Goal: Navigation & Orientation: Find specific page/section

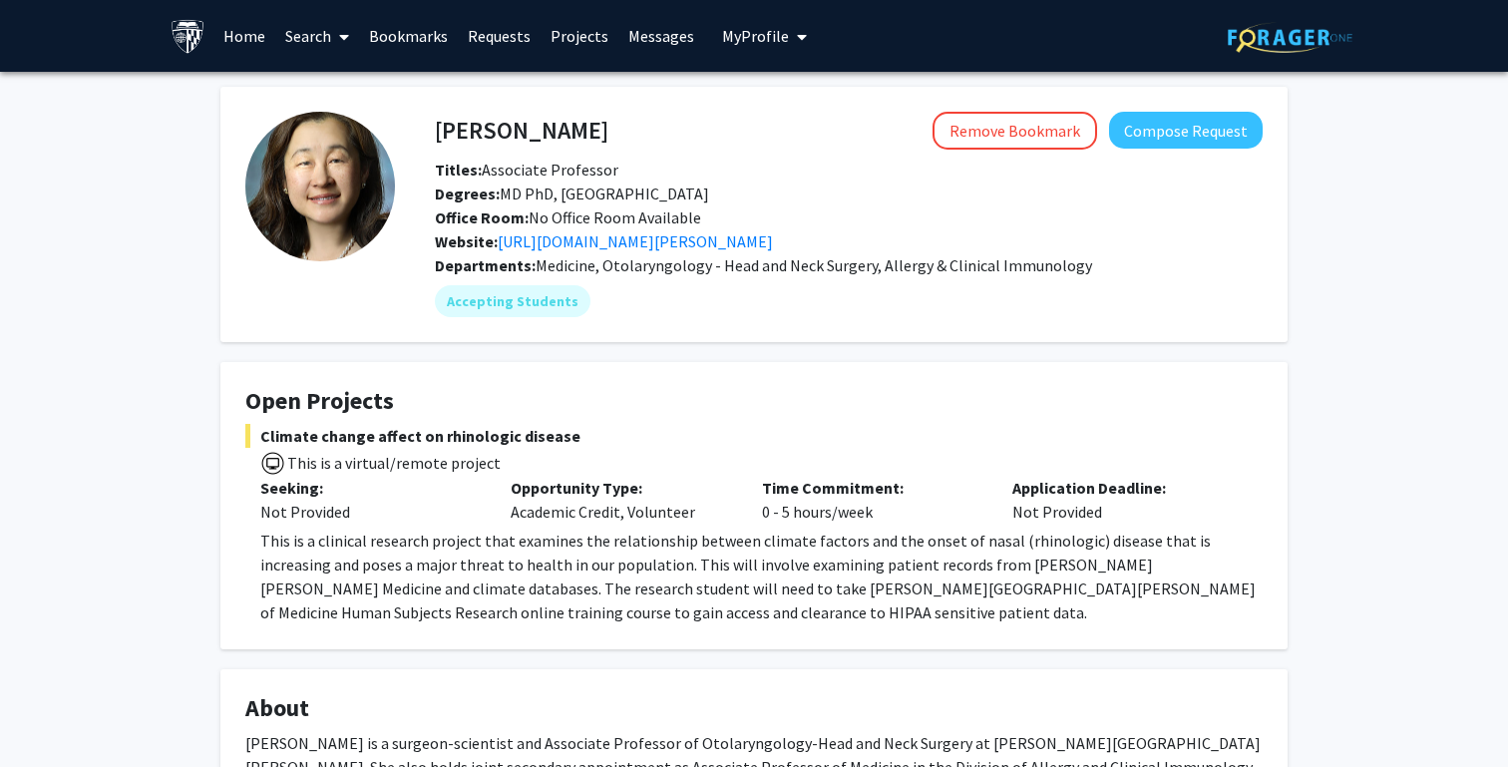
click at [394, 29] on link "Bookmarks" at bounding box center [408, 36] width 99 height 70
click at [423, 33] on link "Bookmarks" at bounding box center [408, 36] width 99 height 70
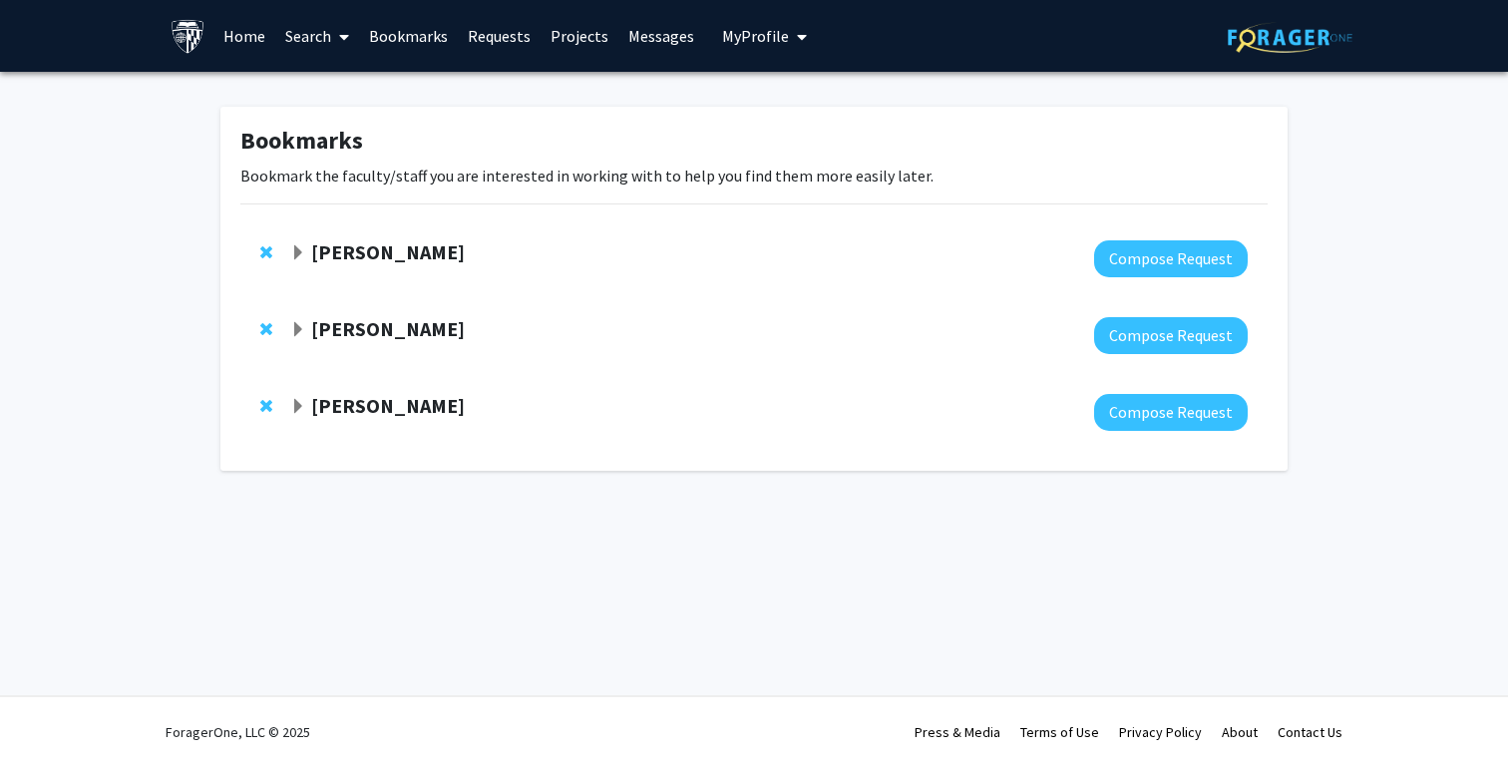
click at [364, 403] on strong "[PERSON_NAME]" at bounding box center [388, 405] width 154 height 25
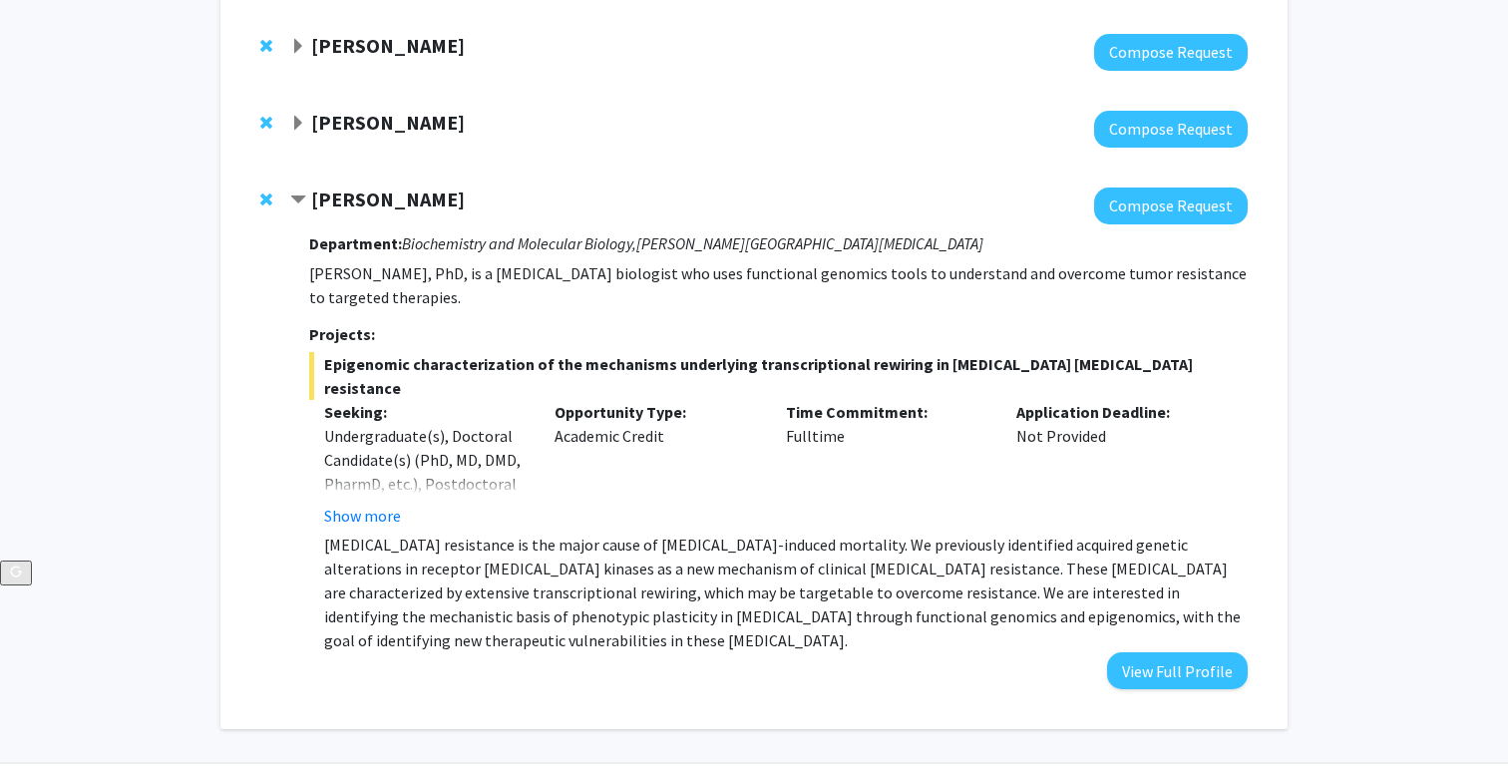
scroll to position [225, 0]
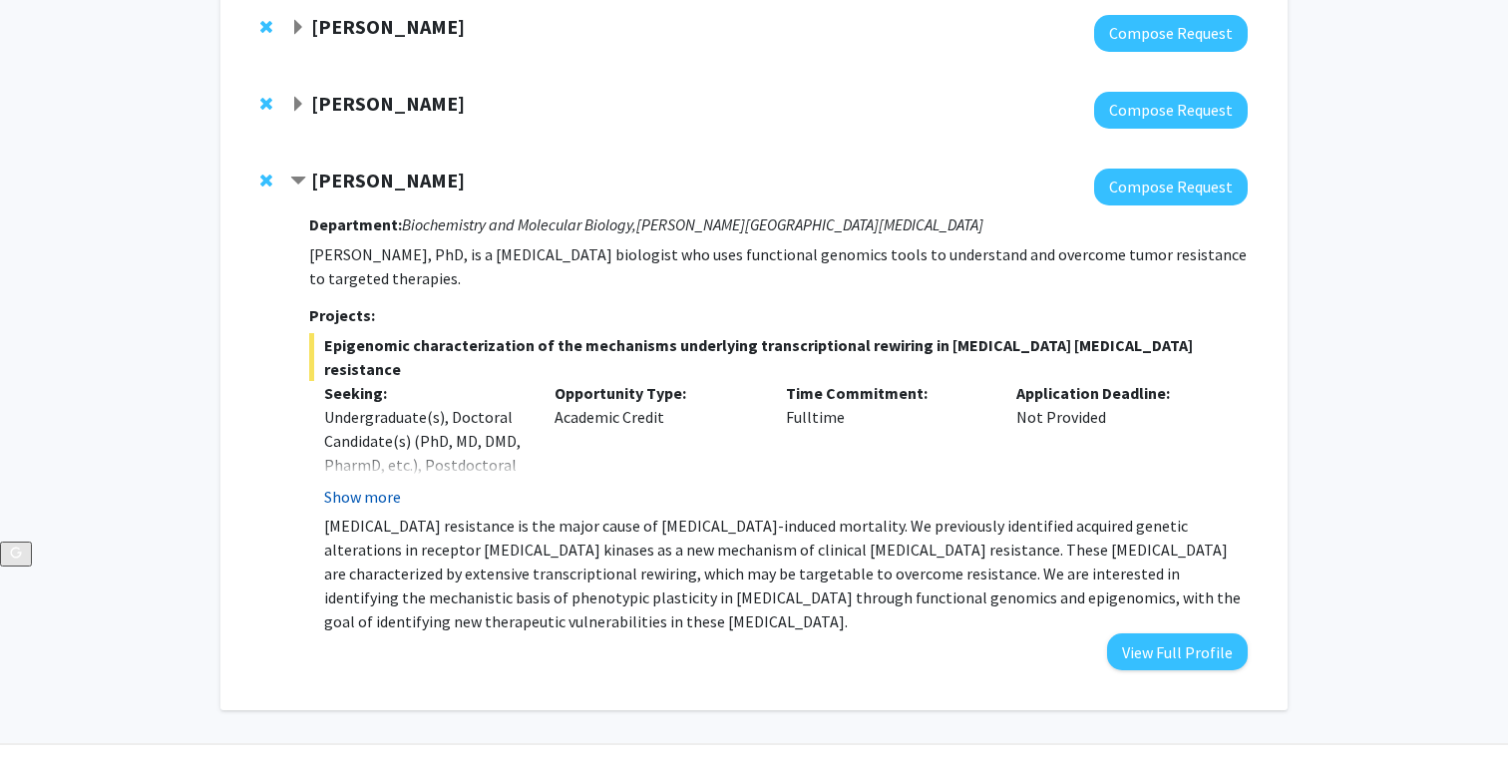
click at [365, 485] on button "Show more" at bounding box center [362, 497] width 77 height 24
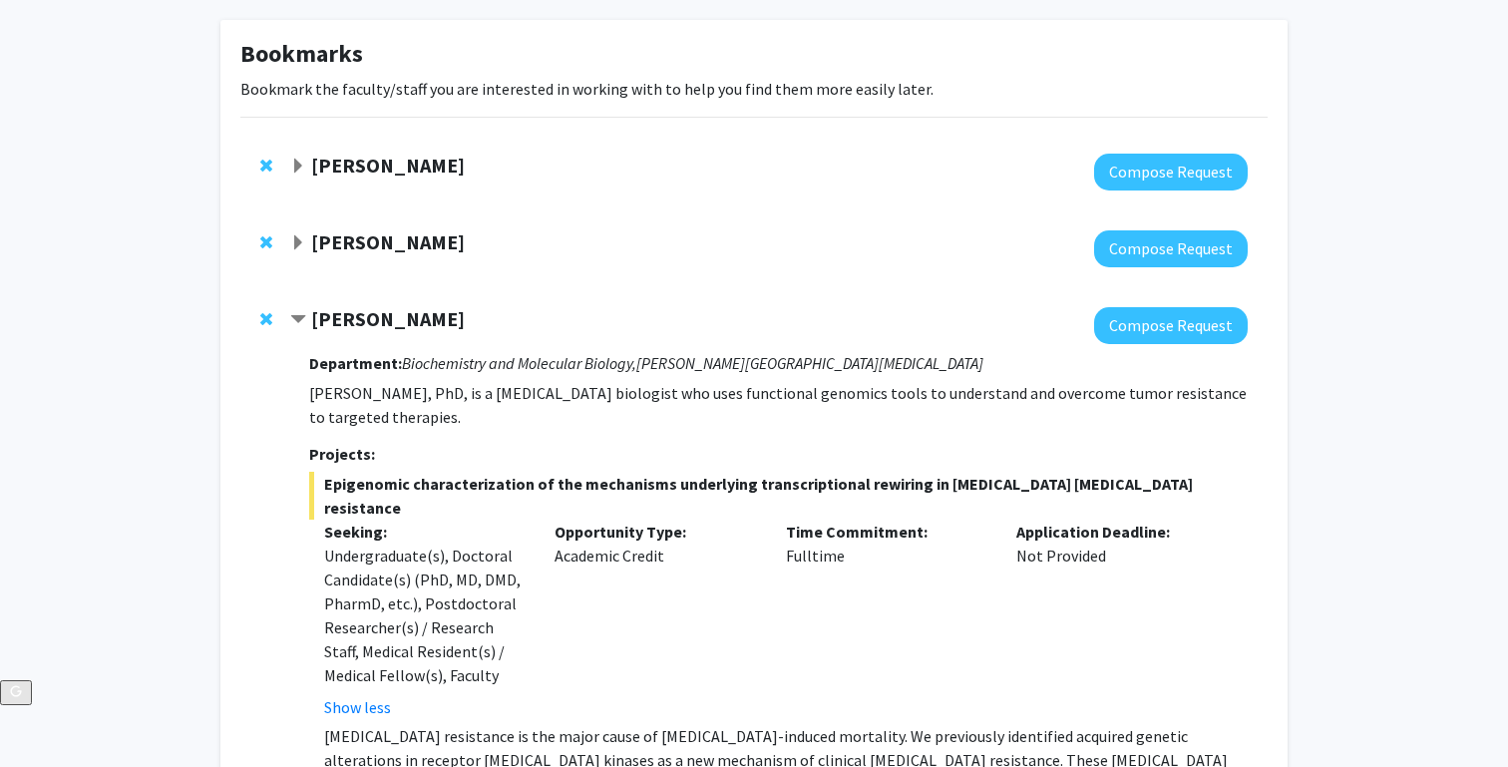
scroll to position [58, 0]
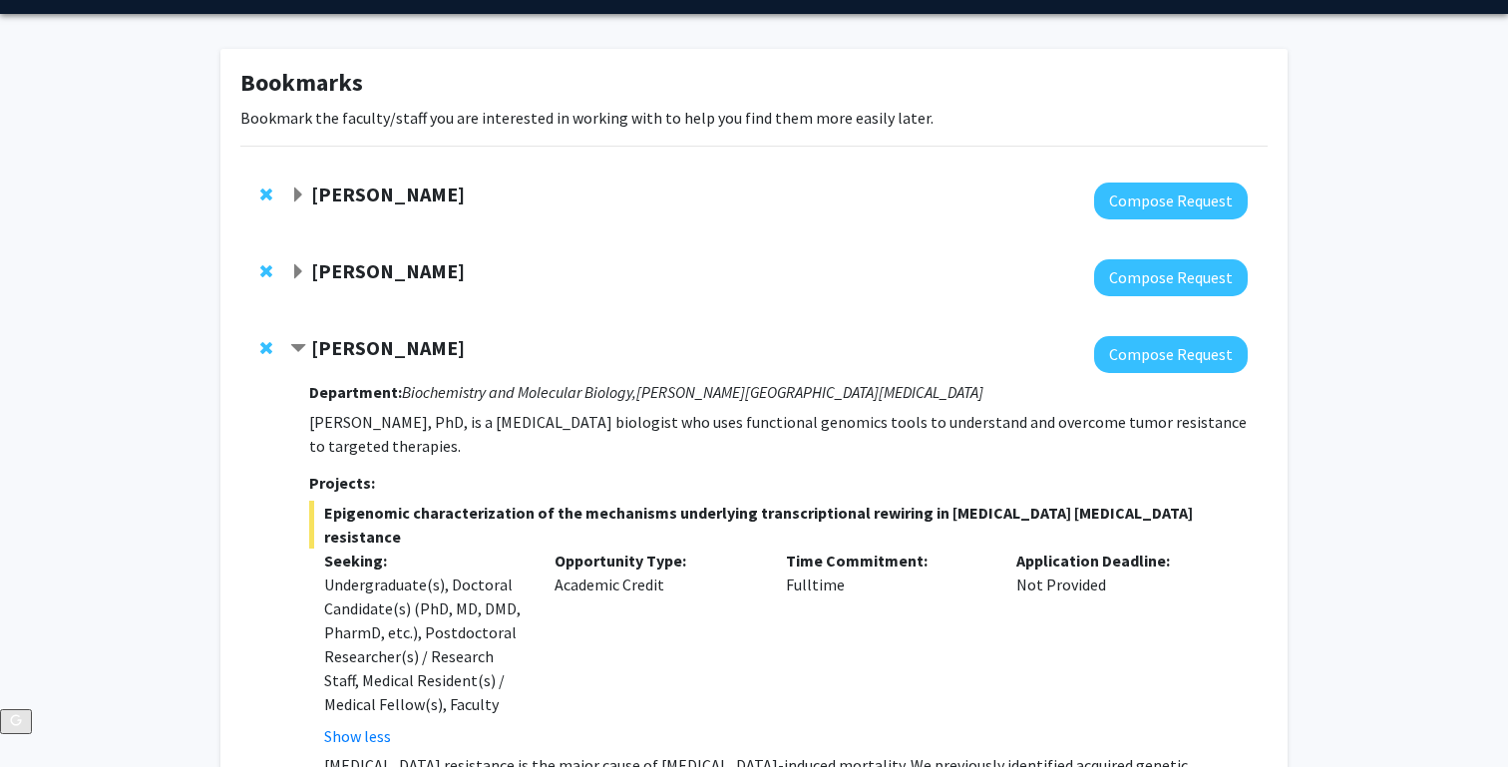
click at [381, 181] on strong "Tara Deemyad" at bounding box center [388, 193] width 154 height 25
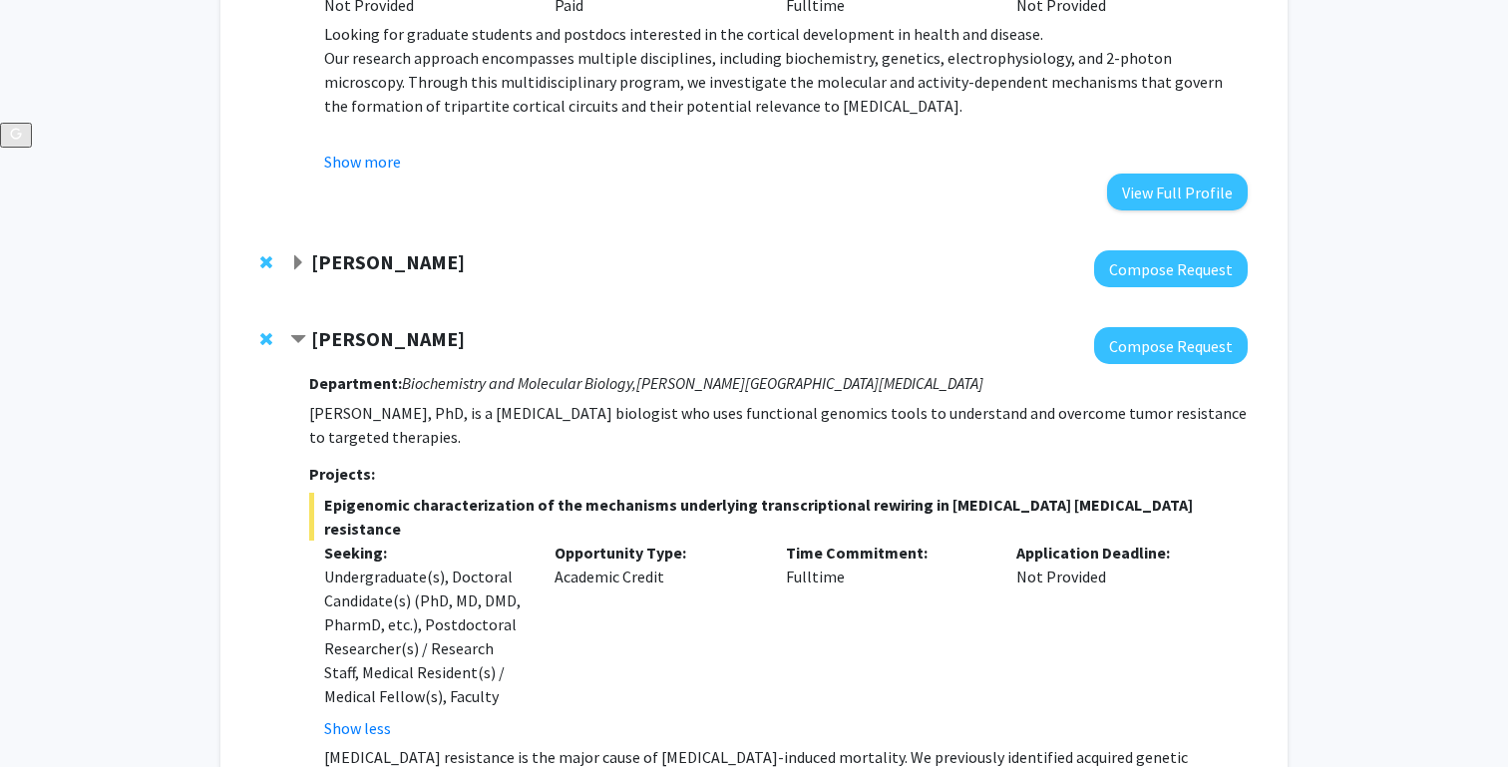
scroll to position [874, 0]
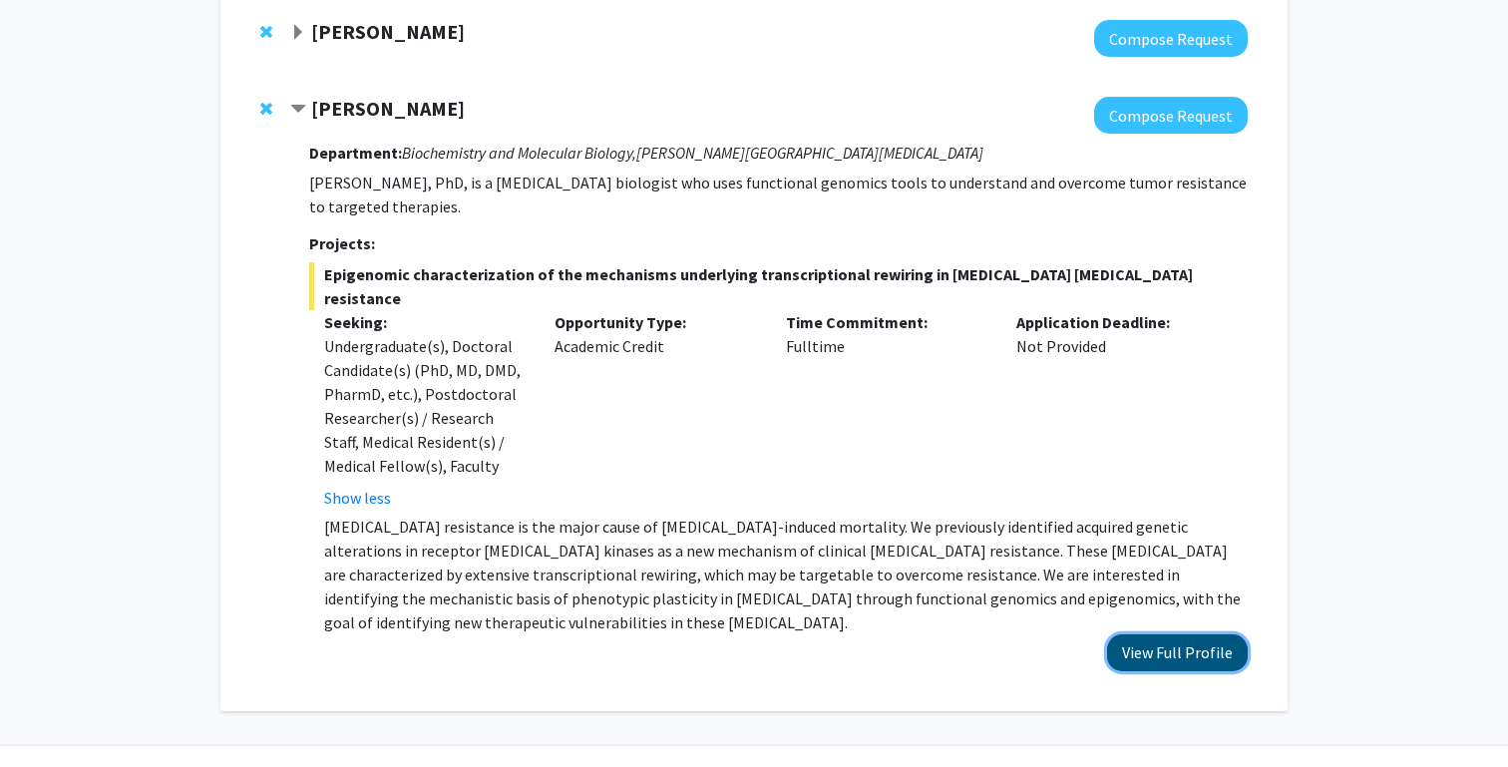
click at [1210, 634] on button "View Full Profile" at bounding box center [1177, 652] width 141 height 37
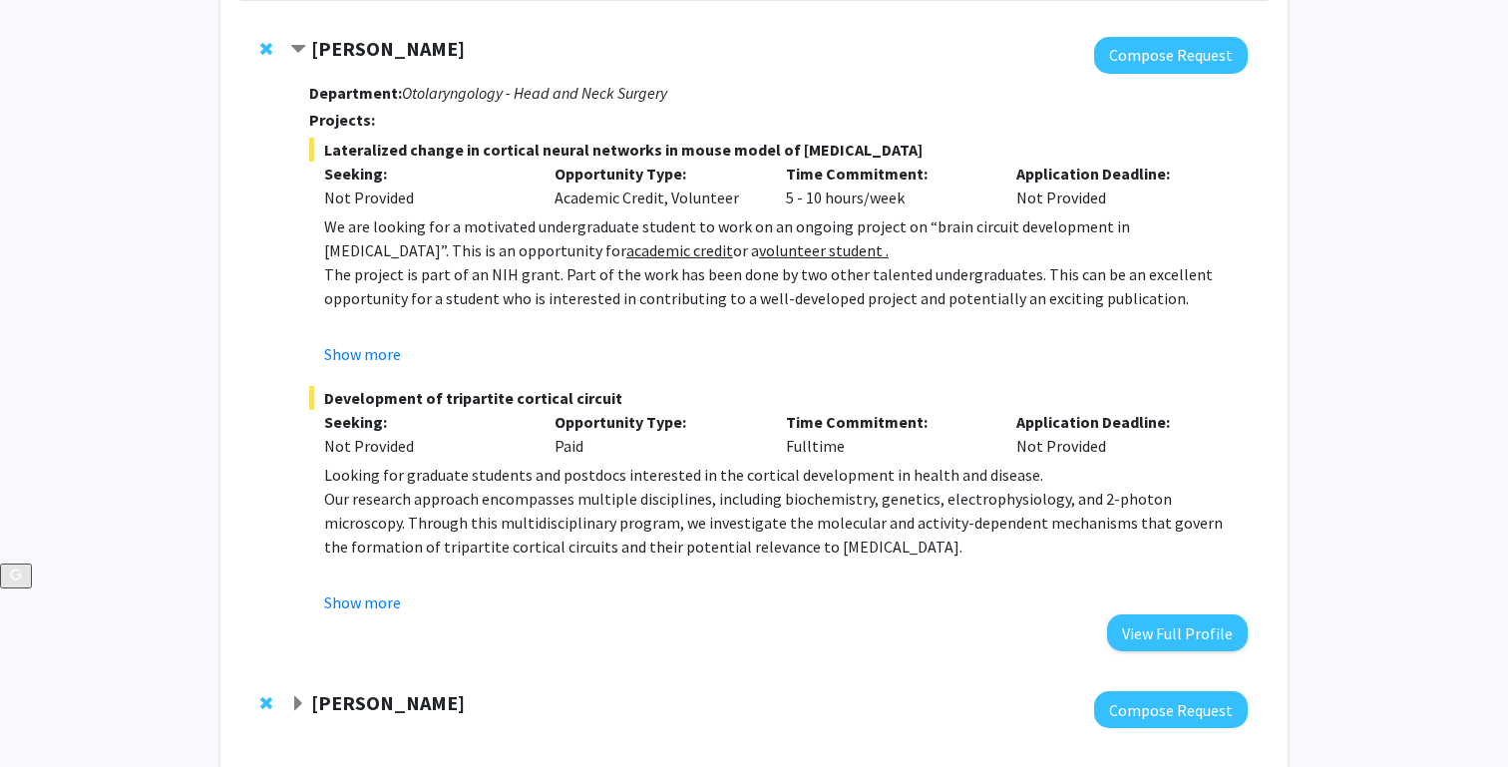
scroll to position [19, 0]
